Goal: Information Seeking & Learning: Check status

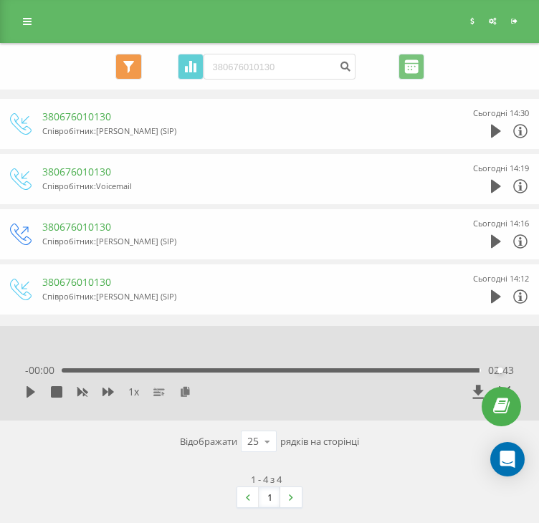
click at [281, 76] on input "380676010130" at bounding box center [279, 67] width 152 height 26
type input "380508325023"
click at [345, 75] on button "submit" at bounding box center [345, 67] width 19 height 26
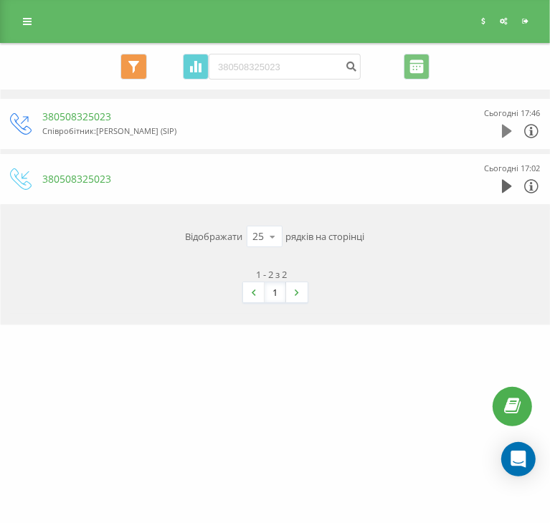
click at [512, 133] on icon at bounding box center [507, 132] width 10 height 14
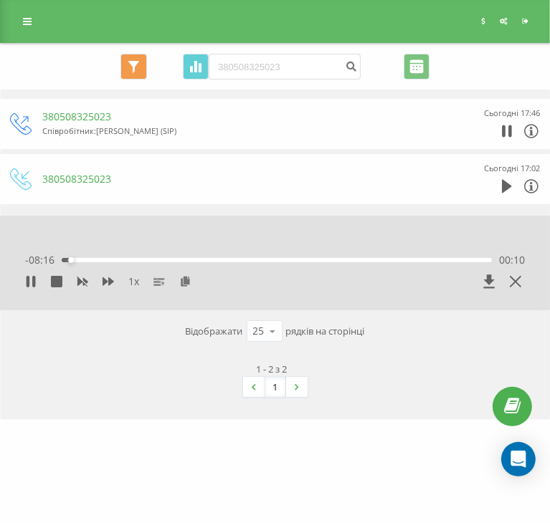
click at [160, 388] on div "1 - 2 з 2 1" at bounding box center [274, 380] width 529 height 56
click at [251, 259] on div "03:45" at bounding box center [277, 260] width 430 height 4
click at [360, 259] on div "03:48" at bounding box center [277, 260] width 430 height 4
click at [423, 259] on div "06:00" at bounding box center [277, 260] width 430 height 4
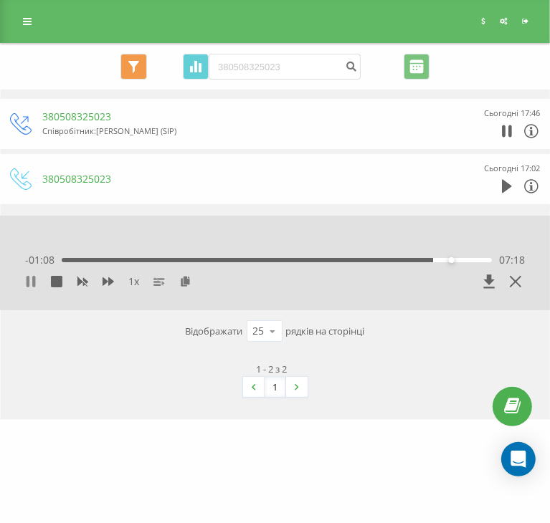
click at [25, 282] on icon at bounding box center [30, 281] width 11 height 11
